Goal: Task Accomplishment & Management: Use online tool/utility

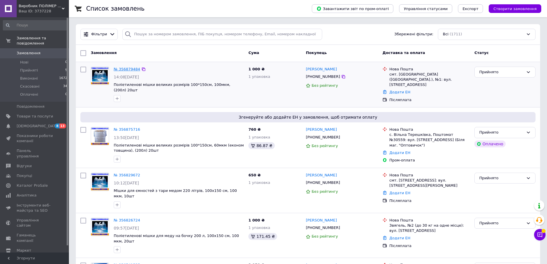
click at [127, 70] on link "№ 356879484" at bounding box center [127, 69] width 26 height 4
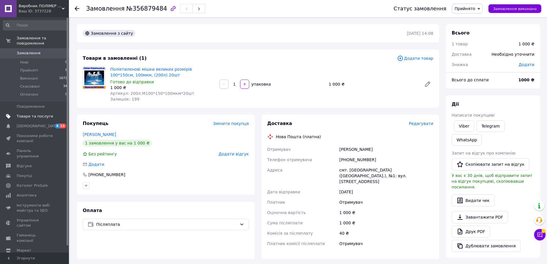
click at [23, 114] on span "Товари та послуги" at bounding box center [35, 116] width 36 height 5
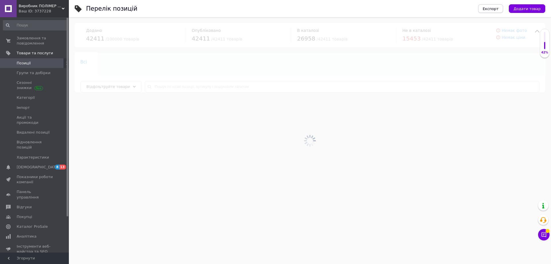
click at [495, 11] on span "Експорт" at bounding box center [491, 9] width 16 height 4
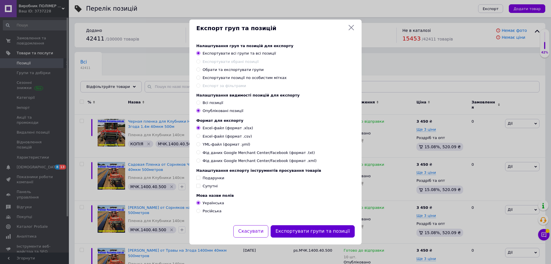
click at [321, 235] on button "Експортувати групи та позиції" at bounding box center [313, 231] width 84 height 12
